Goal: Information Seeking & Learning: Learn about a topic

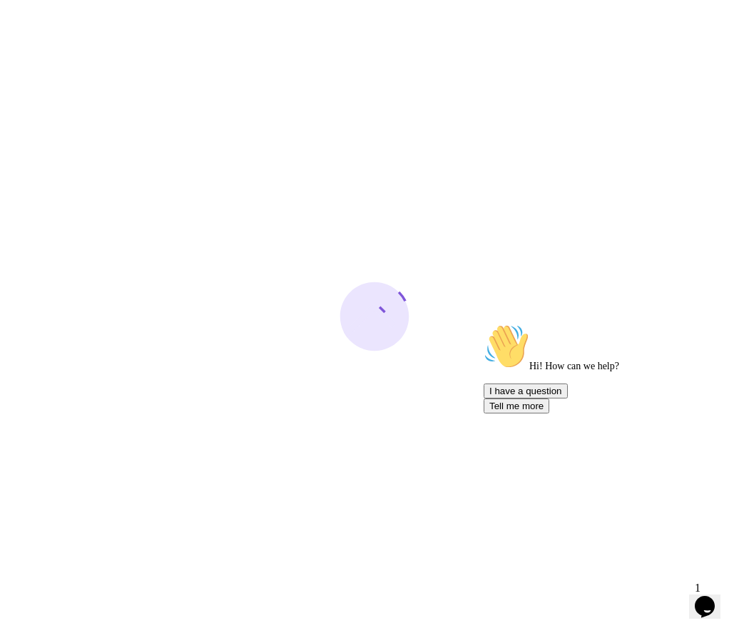
click at [483, 324] on icon "Chat attention grabber" at bounding box center [483, 324] width 0 height 0
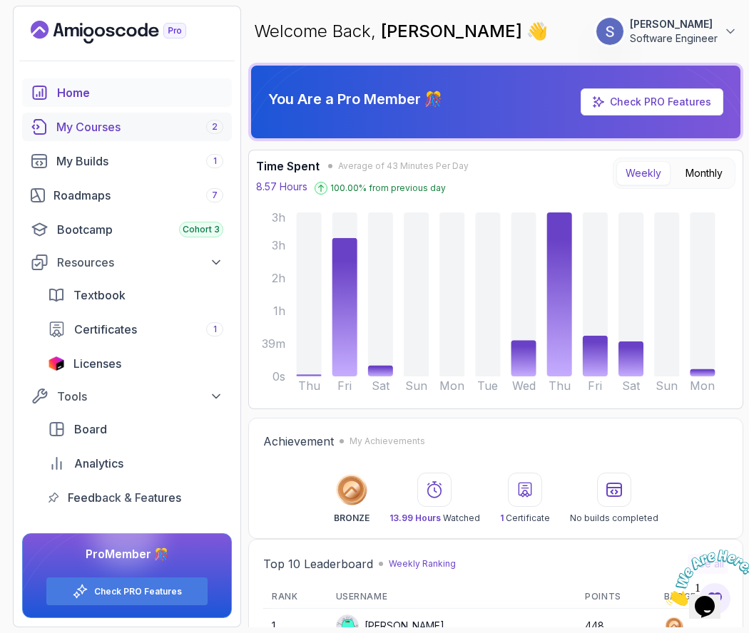
click at [174, 132] on div "My Courses 2" at bounding box center [139, 126] width 167 height 17
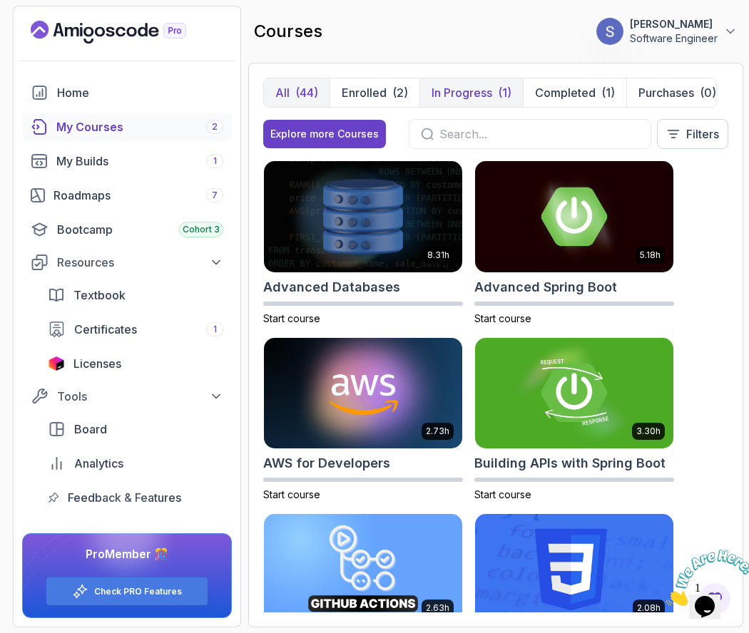
click at [461, 100] on p "In Progress" at bounding box center [461, 92] width 61 height 17
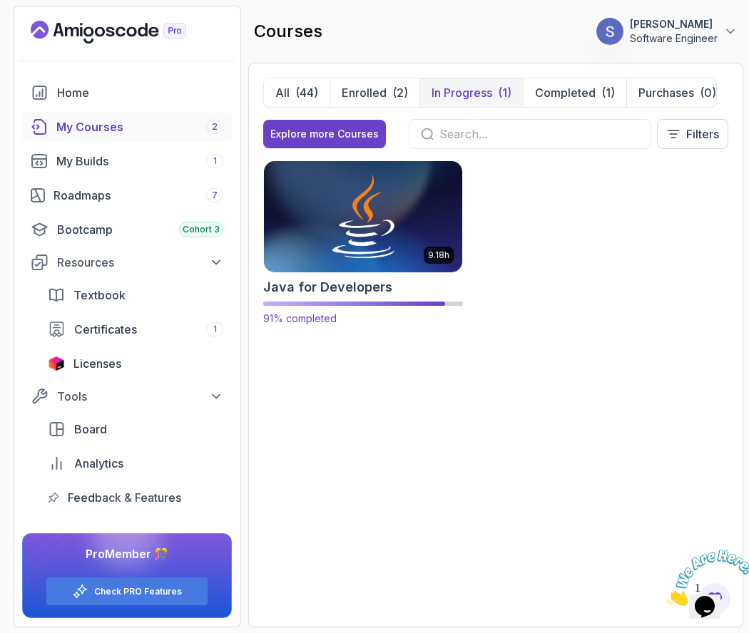
click at [396, 217] on img at bounding box center [363, 216] width 208 height 116
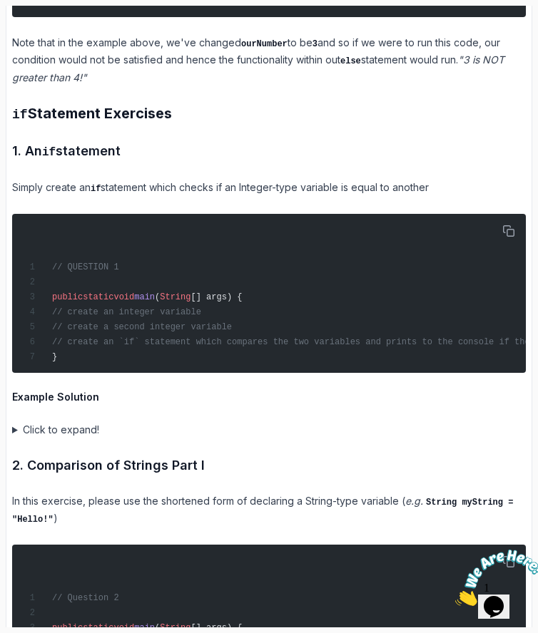
scroll to position [2357, 0]
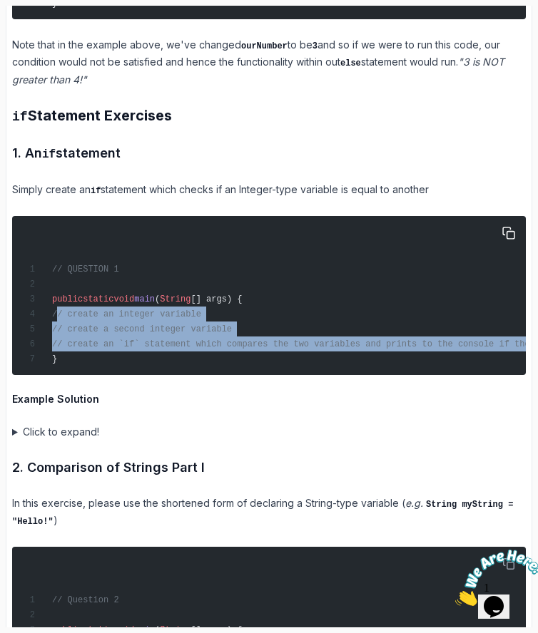
drag, startPoint x: 66, startPoint y: 291, endPoint x: 48, endPoint y: 331, distance: 43.4
click at [48, 331] on code "// QUESTION 1 public static void main ( String [] args) { // create an integer …" at bounding box center [305, 315] width 563 height 100
copy code "// create an integer variable // create a second integer variable // create an …"
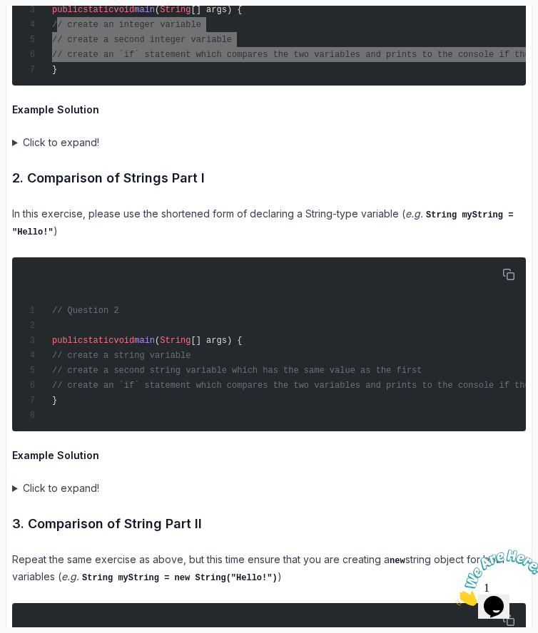
scroll to position [2657, 0]
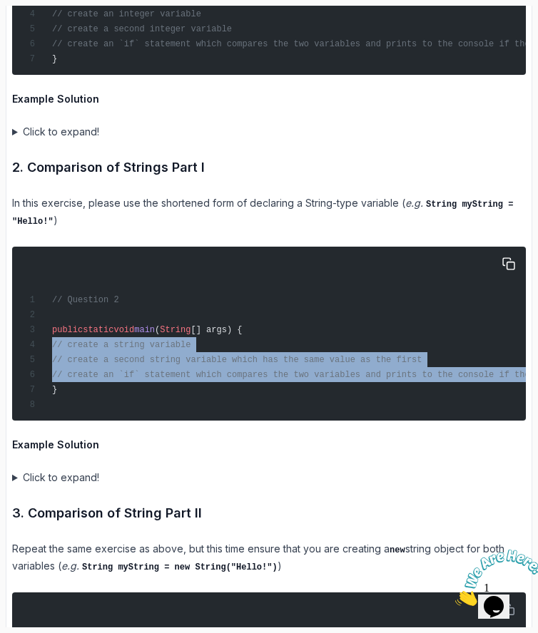
drag, startPoint x: 52, startPoint y: 360, endPoint x: 51, endPoint y: 319, distance: 40.7
click at [51, 319] on code "// Question 2 public static void main ( String [] args) { // create a string va…" at bounding box center [305, 352] width 563 height 115
copy code "// create a string variable // create a second string variable which has the sa…"
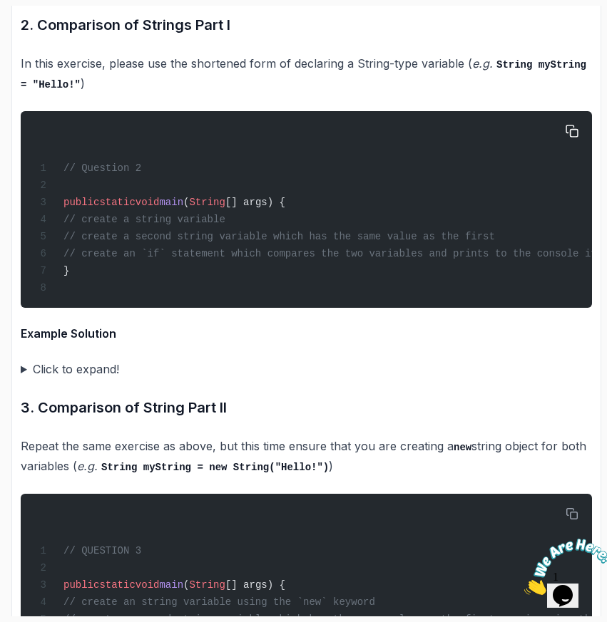
scroll to position [3097, 0]
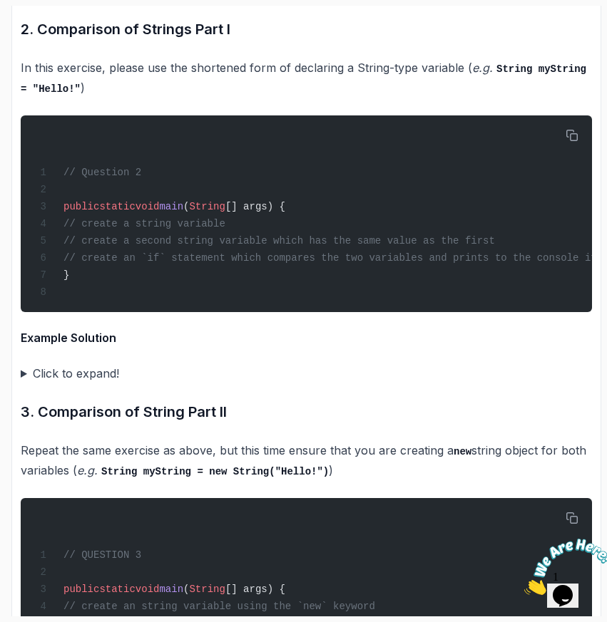
click at [73, 384] on summary "Click to expand!" at bounding box center [306, 374] width 571 height 20
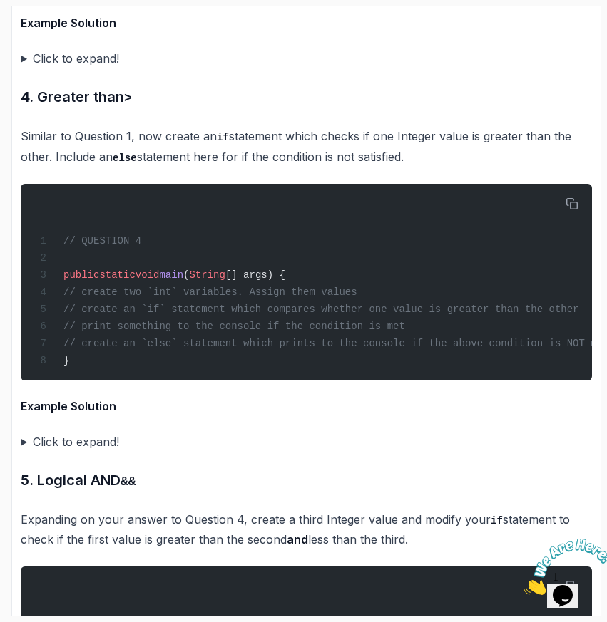
scroll to position [4220, 0]
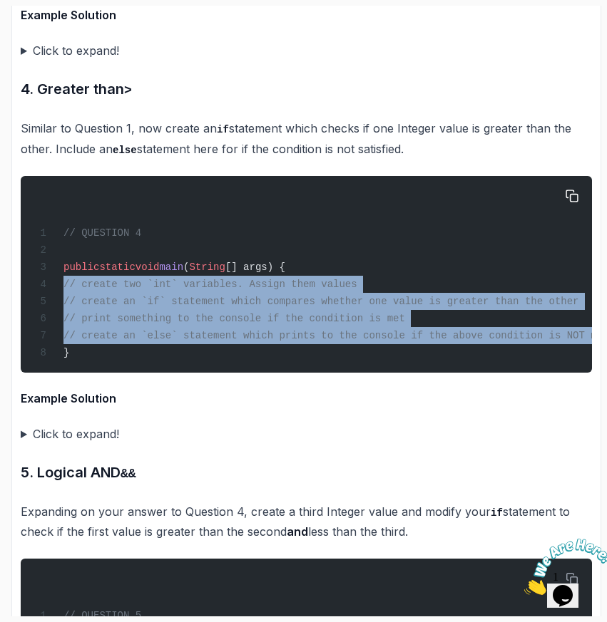
drag, startPoint x: 63, startPoint y: 387, endPoint x: 66, endPoint y: 327, distance: 60.7
click at [66, 327] on code "// QUESTION 4 public static void main ( String [] args) { // create two `int` v…" at bounding box center [322, 292] width 574 height 131
copy code "// create two `int` variables. Assign them values // create an `if` statement w…"
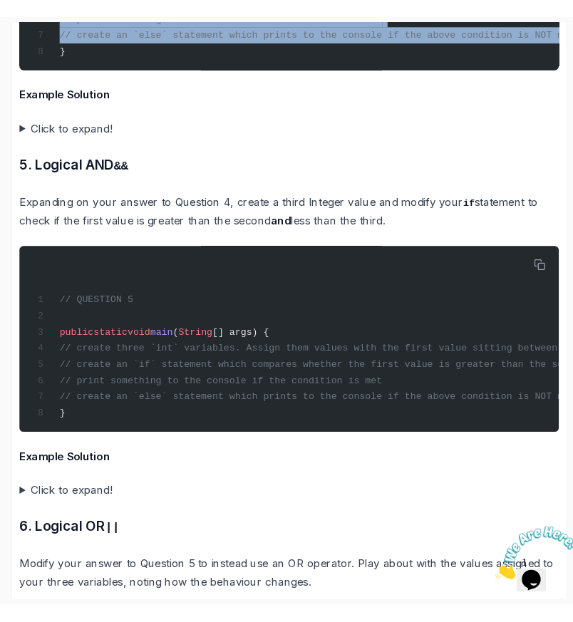
scroll to position [4539, 0]
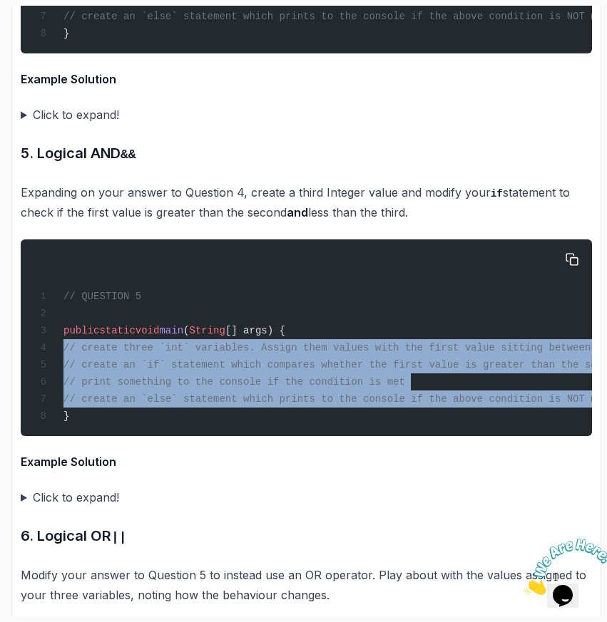
drag, startPoint x: 66, startPoint y: 459, endPoint x: 63, endPoint y: 389, distance: 69.9
click at [63, 389] on code "// QUESTION 5 public static void main ( String [] args) { // create three `int`…" at bounding box center [399, 356] width 729 height 131
copy code "// create three `int` variables. Assign them values with the first value sittin…"
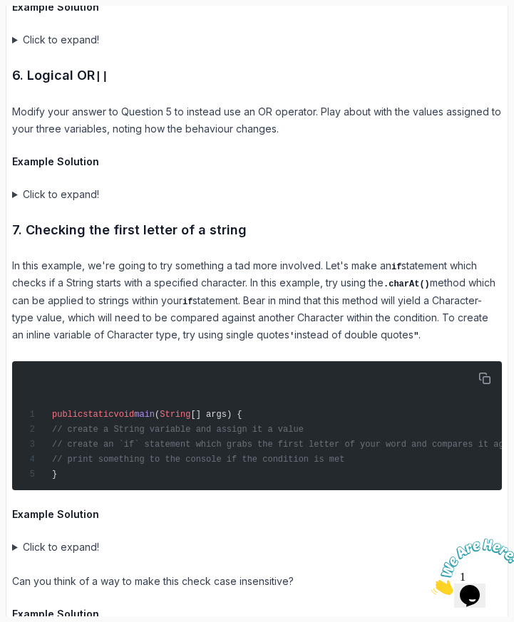
scroll to position [4524, 0]
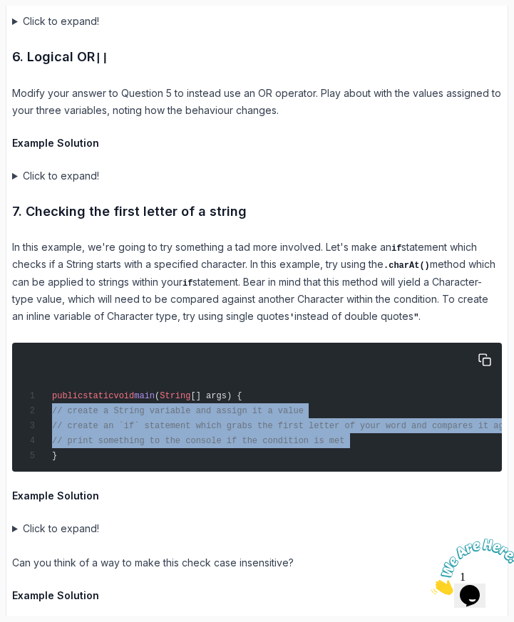
drag, startPoint x: 51, startPoint y: 410, endPoint x: 51, endPoint y: 366, distance: 43.5
click at [51, 391] on code "public static void main ( String [] args) { // create a String variable and ass…" at bounding box center [323, 426] width 598 height 70
copy code "// create a String variable and assign it a value // create an `if` statement w…"
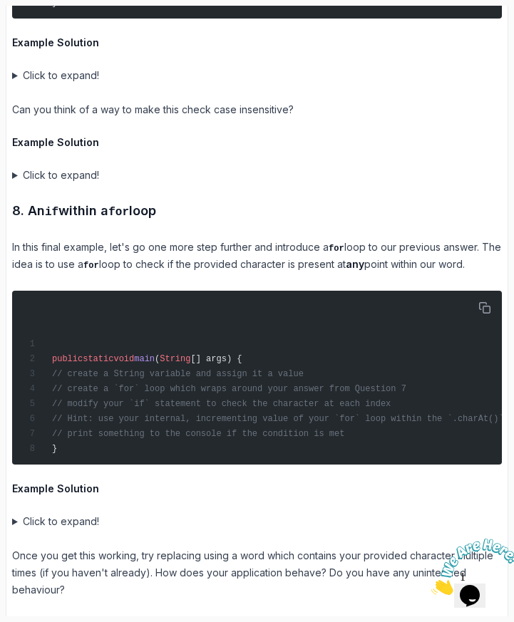
scroll to position [4981, 0]
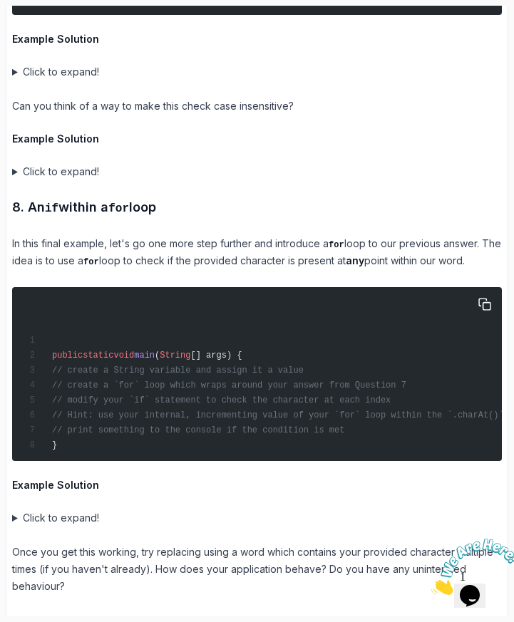
click at [364, 378] on div "public static void main ( String [] args) { // create a String variable and ass…" at bounding box center [257, 374] width 473 height 163
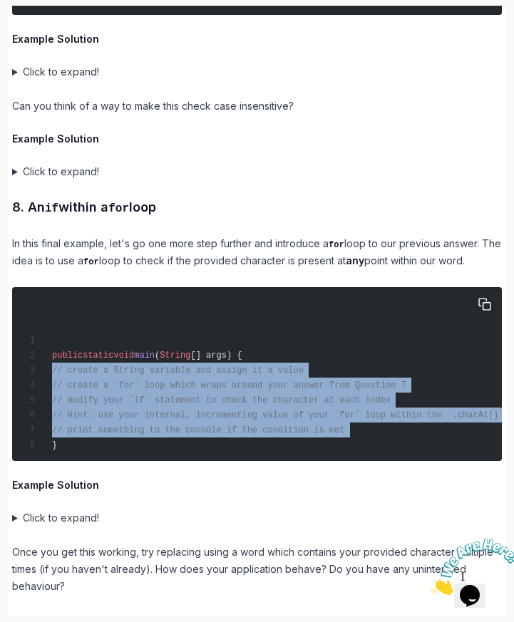
drag, startPoint x: 357, startPoint y: 378, endPoint x: 15, endPoint y: 326, distance: 346.2
click at [15, 326] on pre "public static void main ( String [] args) { // create a String variable and ass…" at bounding box center [257, 374] width 490 height 174
copy code "// create a String variable and assign it a value // create a `for` loop which …"
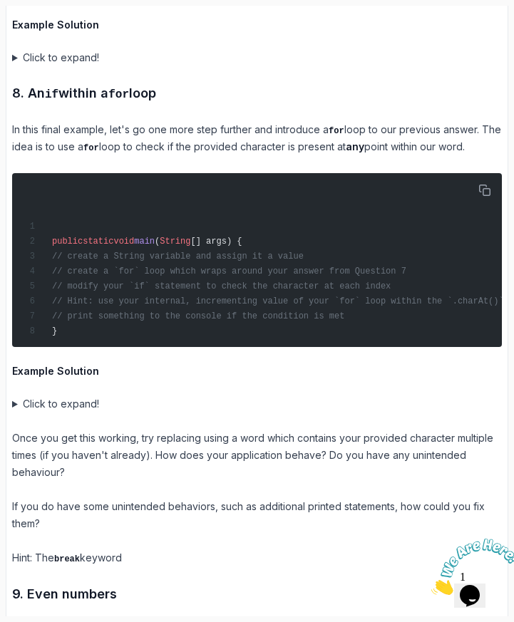
scroll to position [5100, 0]
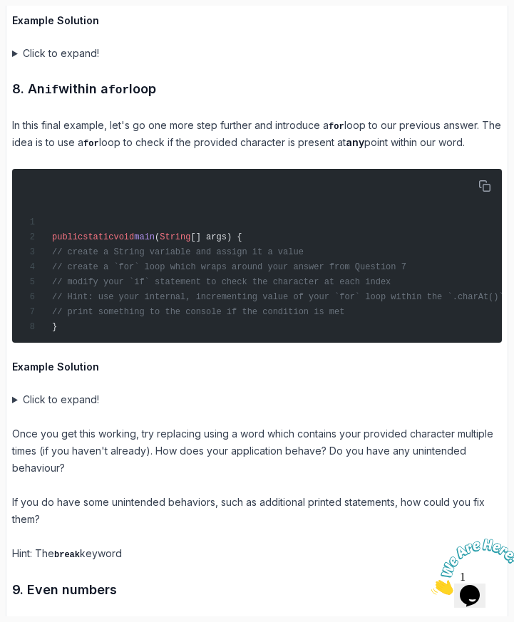
click at [14, 391] on summary "Click to expand!" at bounding box center [257, 399] width 490 height 17
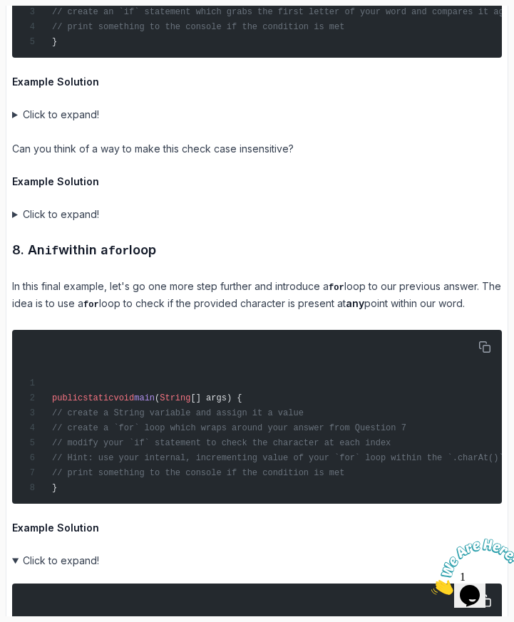
scroll to position [4892, 0]
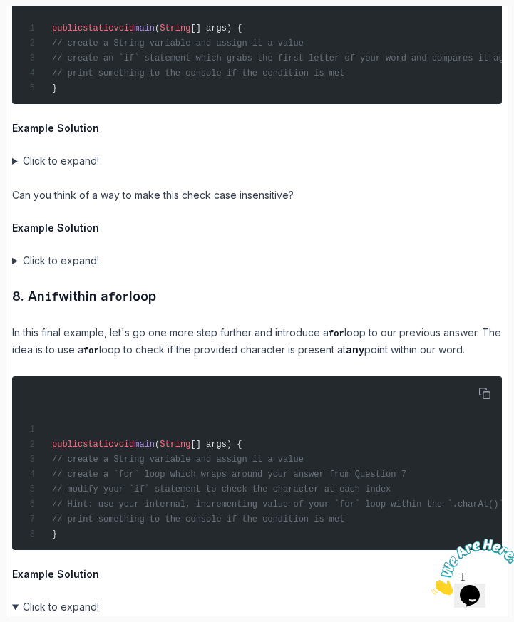
click at [43, 252] on summary "Click to expand!" at bounding box center [257, 260] width 490 height 17
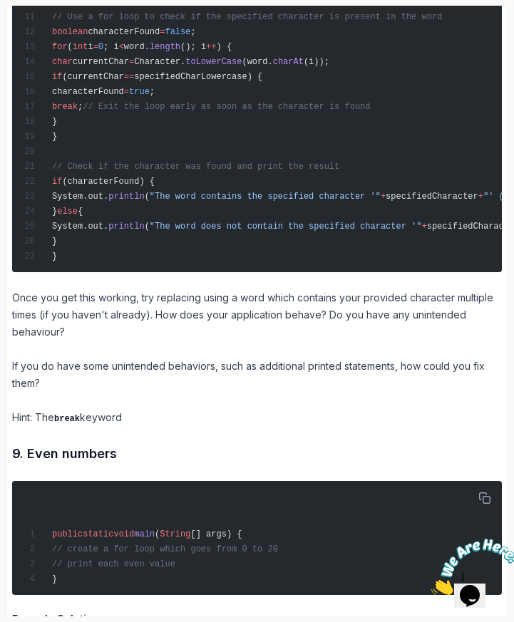
scroll to position [6084, 0]
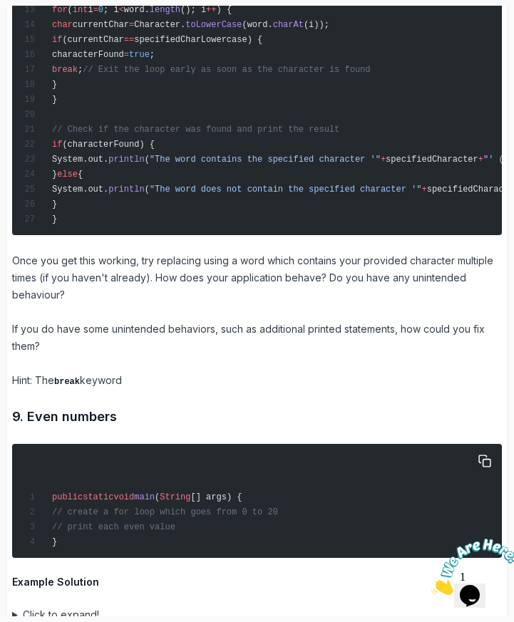
drag, startPoint x: 69, startPoint y: 441, endPoint x: 205, endPoint y: 456, distance: 136.4
click at [205, 456] on div "public static void main ( String [] args) { // create a for loop which goes fro…" at bounding box center [257, 501] width 473 height 103
copy code "// create a for loop which goes from 0 to 20 // print each even value"
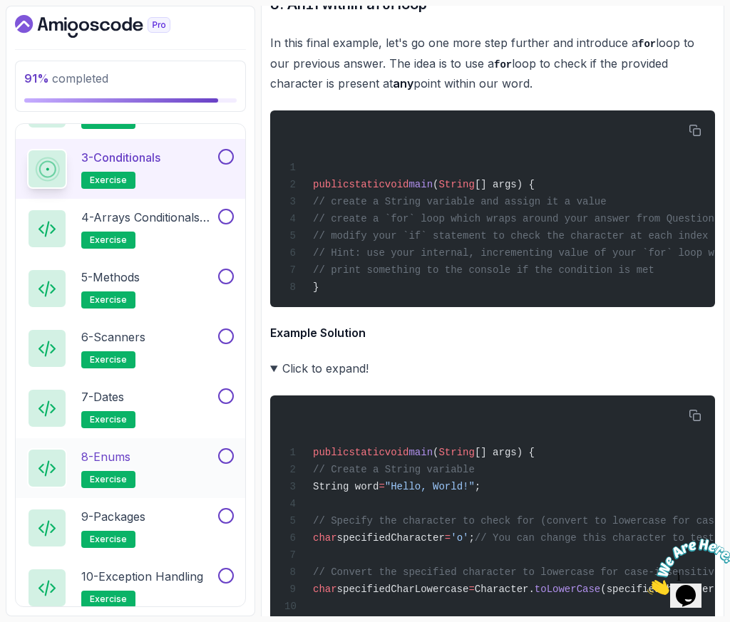
scroll to position [933, 0]
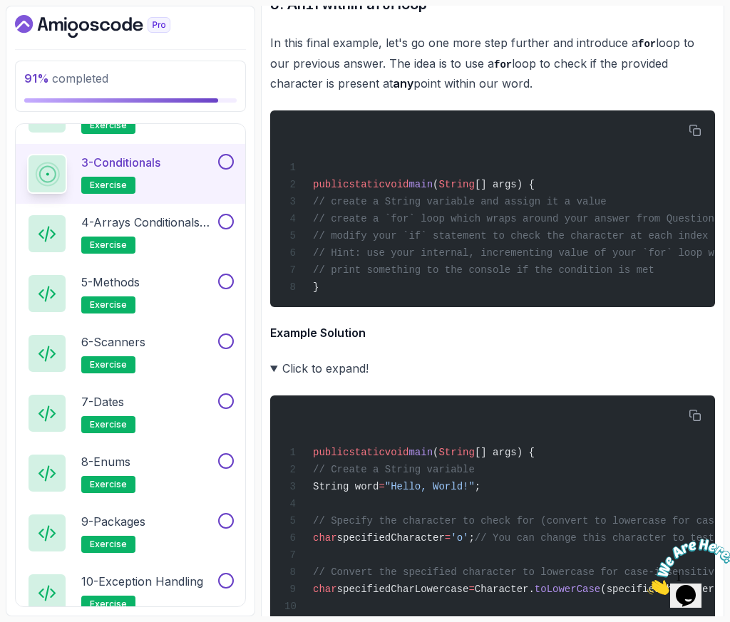
click at [224, 161] on button at bounding box center [226, 162] width 16 height 16
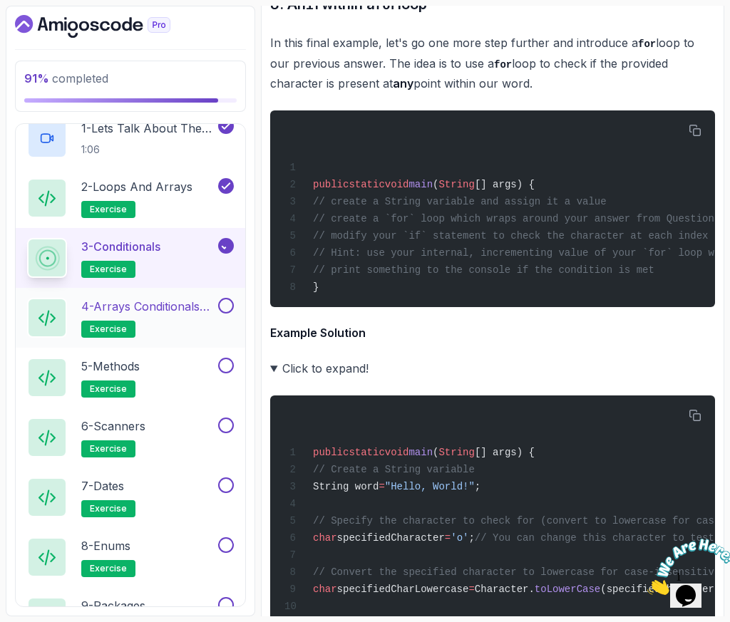
scroll to position [846, 0]
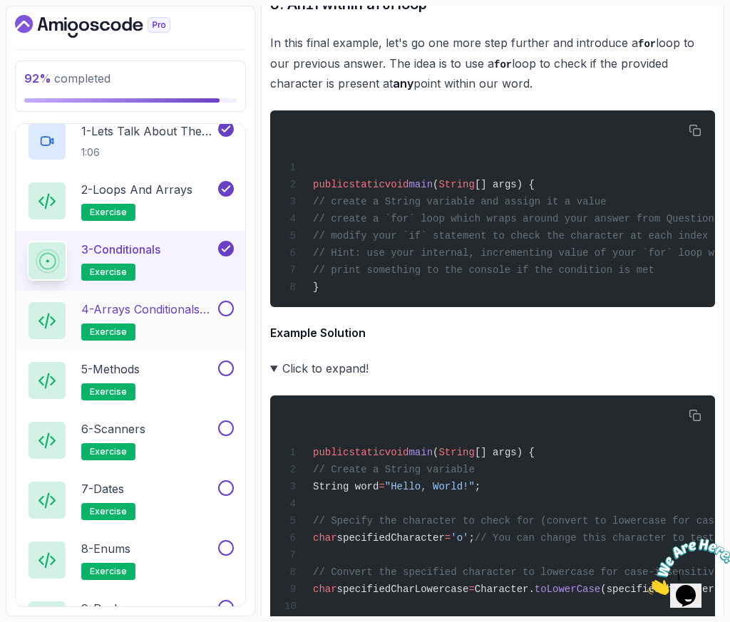
click at [161, 313] on p "4 - Arrays Conditionals and Methods" at bounding box center [148, 309] width 134 height 17
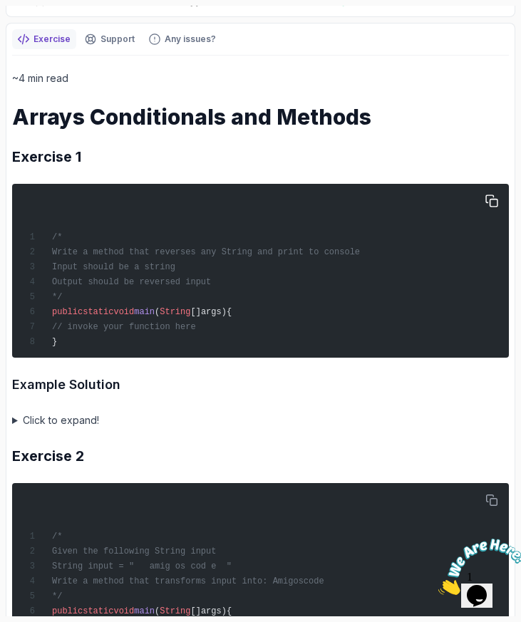
scroll to position [212, 0]
